Goal: Information Seeking & Learning: Find specific fact

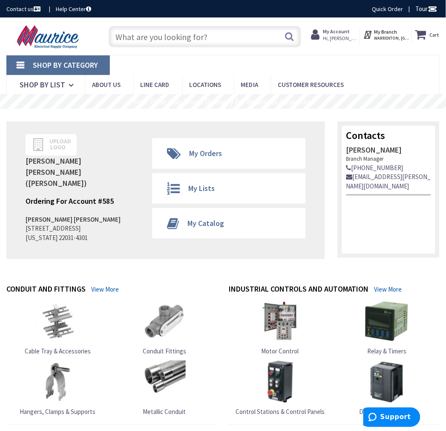
click at [175, 35] on input "text" at bounding box center [205, 36] width 193 height 21
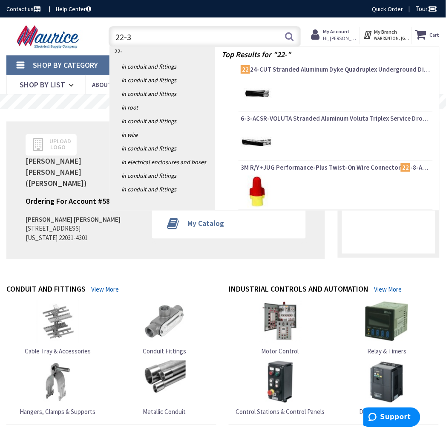
type input "22-35"
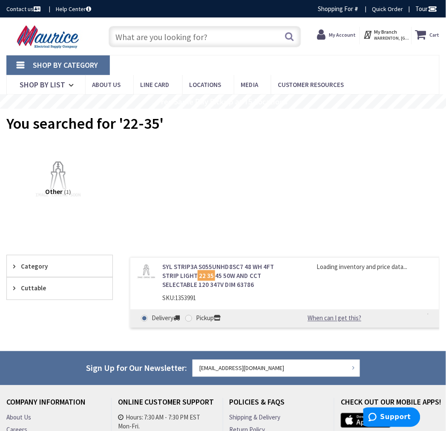
click at [142, 34] on input "text" at bounding box center [205, 36] width 193 height 21
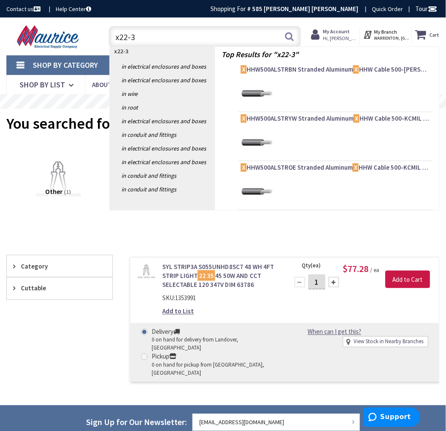
type input "x22-35"
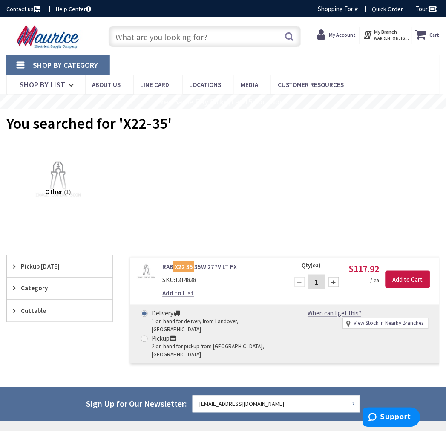
click at [212, 265] on link "RAB X22 35 35W 277V LT FX" at bounding box center [220, 266] width 116 height 9
click at [222, 267] on link "RAB X22 35 35W 277V LT FX" at bounding box center [220, 266] width 116 height 9
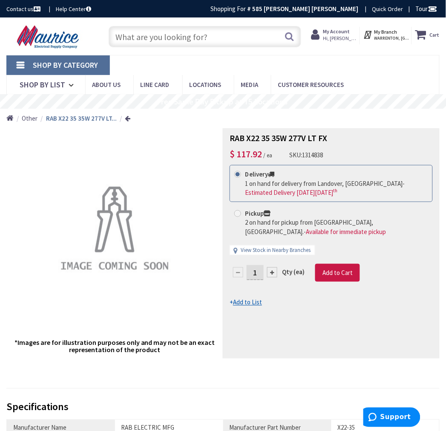
click at [154, 39] on input "text" at bounding box center [205, 36] width 193 height 21
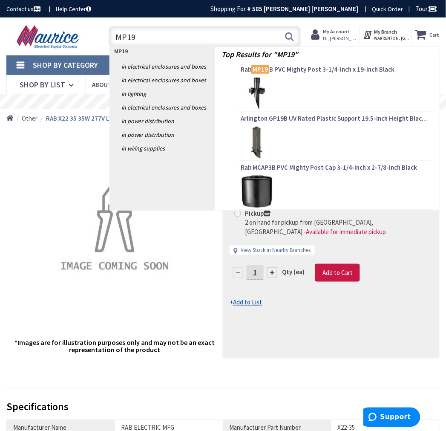
type input "MP19B"
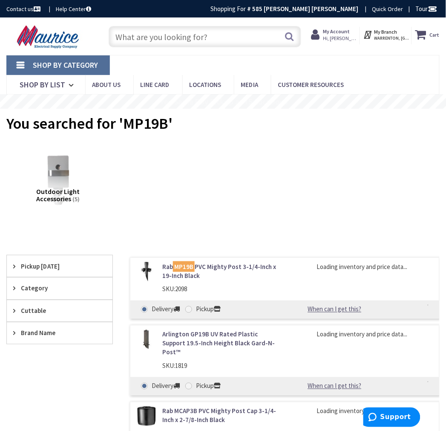
click at [213, 263] on link "Rab MP19B PVC Mighty Post 3-1/4-Inch x 19-Inch Black" at bounding box center [220, 271] width 116 height 18
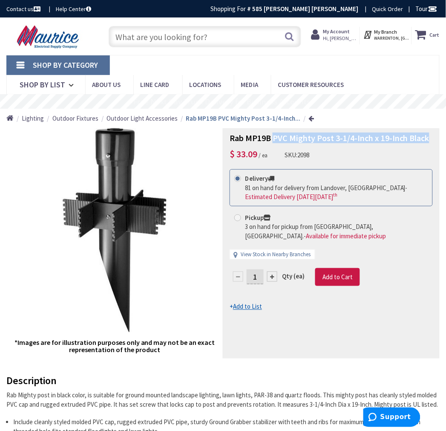
drag, startPoint x: 272, startPoint y: 138, endPoint x: 429, endPoint y: 139, distance: 157.2
click at [429, 139] on h1 "Rab MP19B PVC Mighty Post 3-1/4-Inch x 19-Inch Black" at bounding box center [331, 138] width 203 height 10
copy span "PVC Mighty Post 3-1/4-Inch x 19-Inch Black"
